Goal: Task Accomplishment & Management: Complete application form

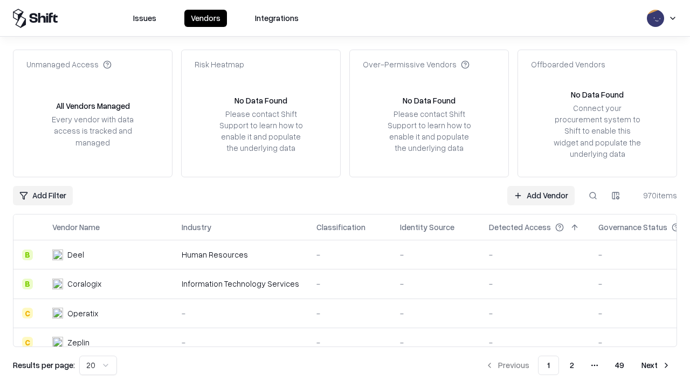
click at [541, 195] on link "Add Vendor" at bounding box center [540, 195] width 67 height 19
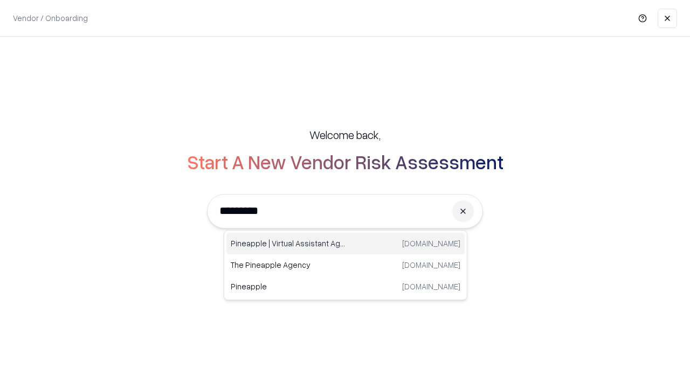
click at [346, 244] on div "Pineapple | Virtual Assistant Agency [DOMAIN_NAME]" at bounding box center [345, 244] width 238 height 22
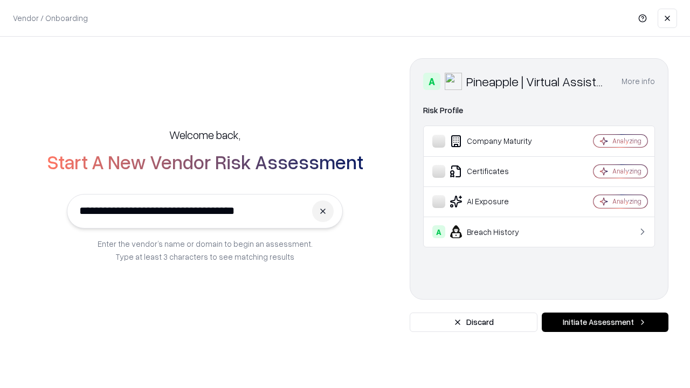
type input "**********"
click at [605, 322] on button "Initiate Assessment" at bounding box center [605, 322] width 127 height 19
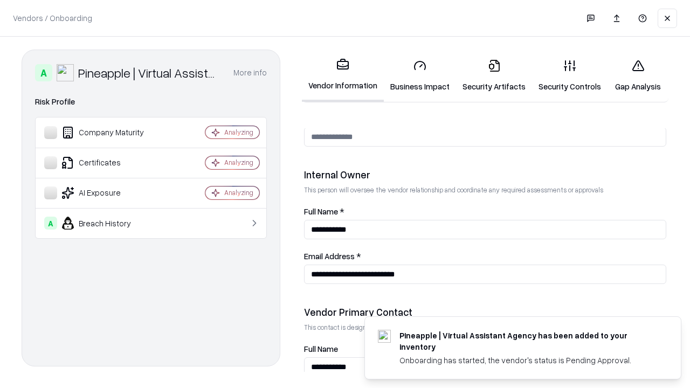
scroll to position [559, 0]
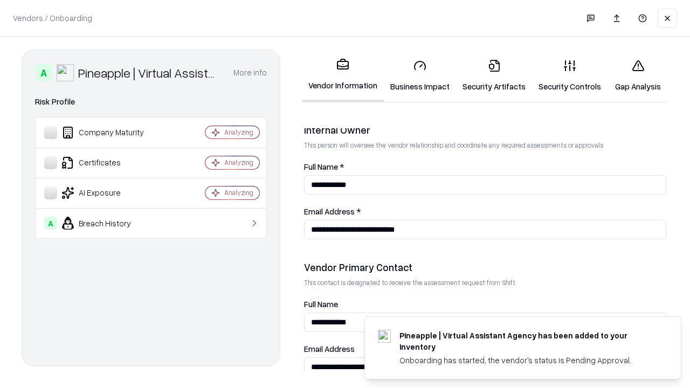
click at [494, 75] on link "Security Artifacts" at bounding box center [494, 76] width 76 height 50
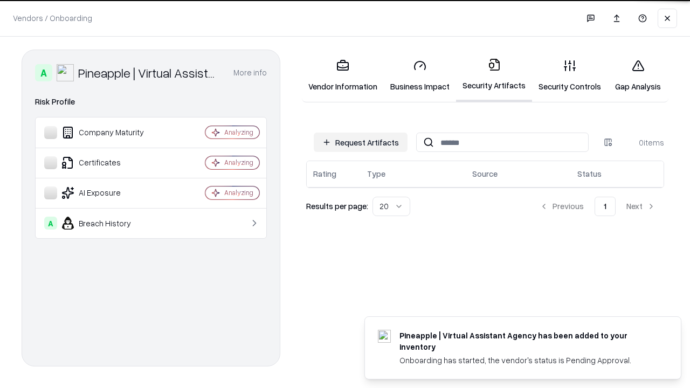
click at [361, 142] on button "Request Artifacts" at bounding box center [361, 142] width 94 height 19
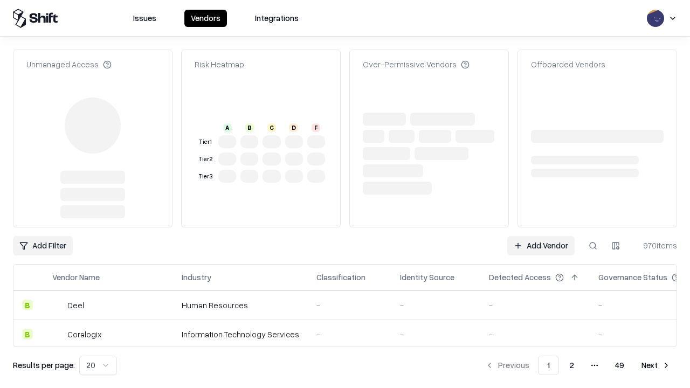
click at [541, 236] on link "Add Vendor" at bounding box center [540, 245] width 67 height 19
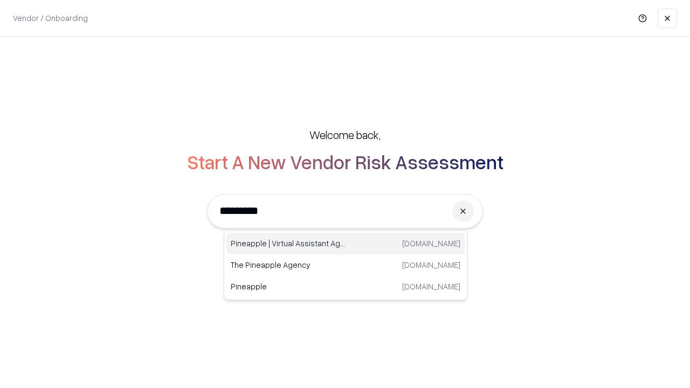
click at [346, 244] on div "Pineapple | Virtual Assistant Agency [DOMAIN_NAME]" at bounding box center [345, 244] width 238 height 22
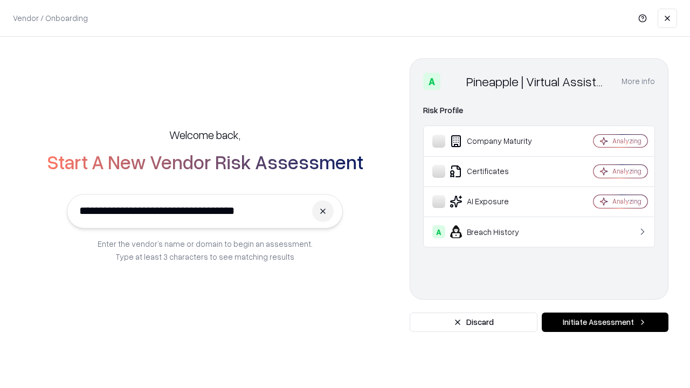
type input "**********"
click at [605, 322] on button "Initiate Assessment" at bounding box center [605, 322] width 127 height 19
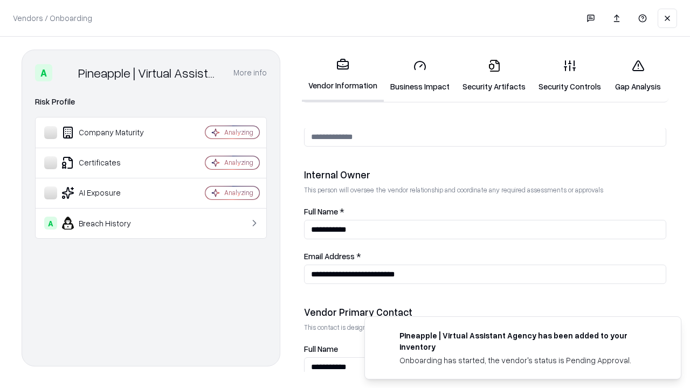
scroll to position [559, 0]
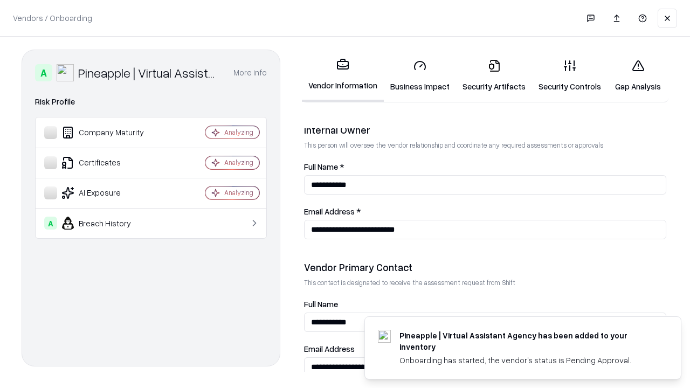
click at [638, 75] on link "Gap Analysis" at bounding box center [638, 76] width 61 height 50
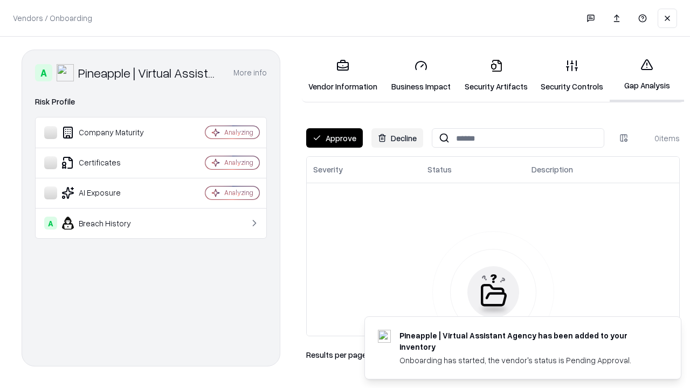
click at [334, 138] on button "Approve" at bounding box center [334, 137] width 57 height 19
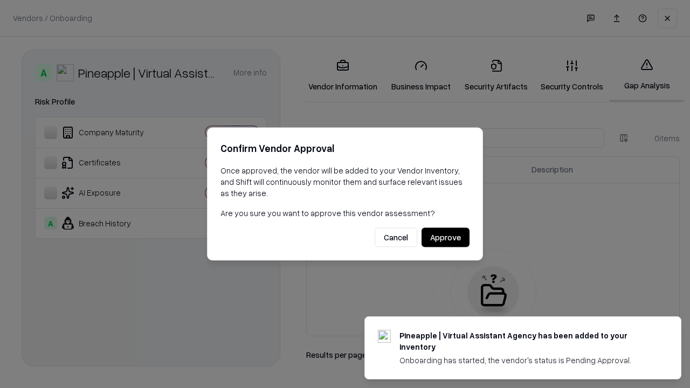
click at [445, 237] on button "Approve" at bounding box center [446, 237] width 48 height 19
